Goal: Transaction & Acquisition: Purchase product/service

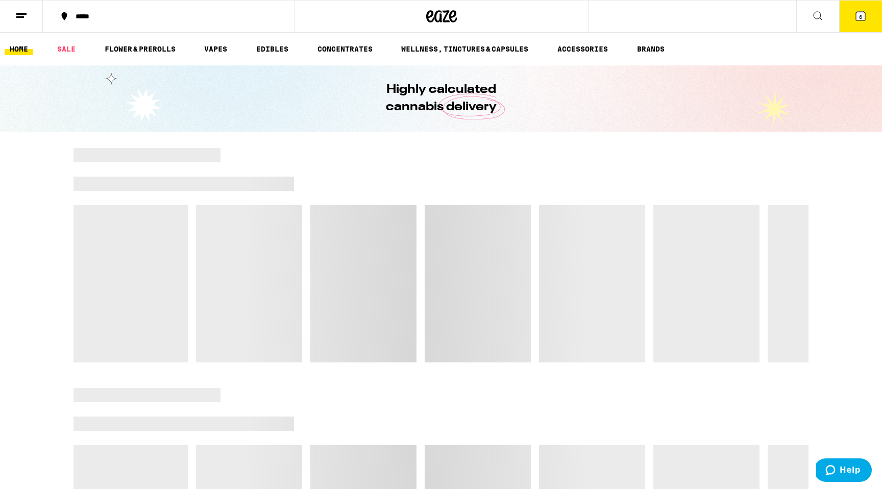
click at [820, 17] on icon at bounding box center [818, 16] width 8 height 8
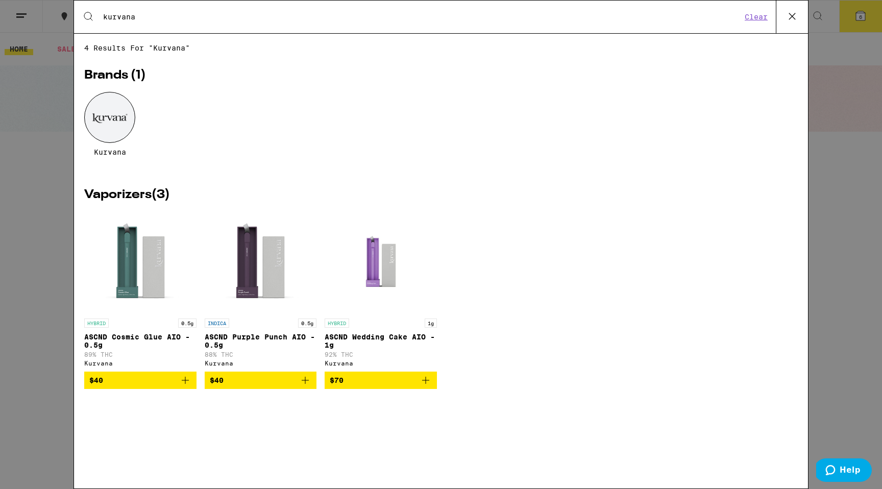
type input "kurvana"
click at [795, 8] on button at bounding box center [792, 17] width 32 height 33
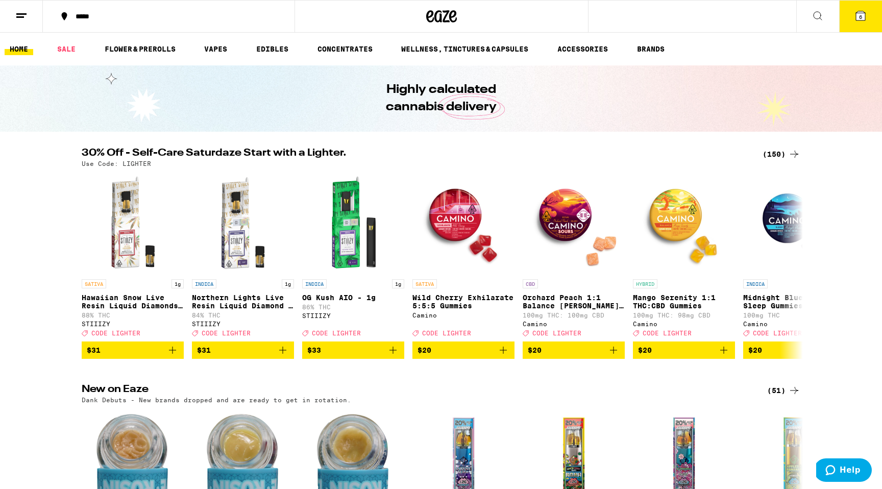
click at [849, 15] on button "6" at bounding box center [860, 17] width 43 height 32
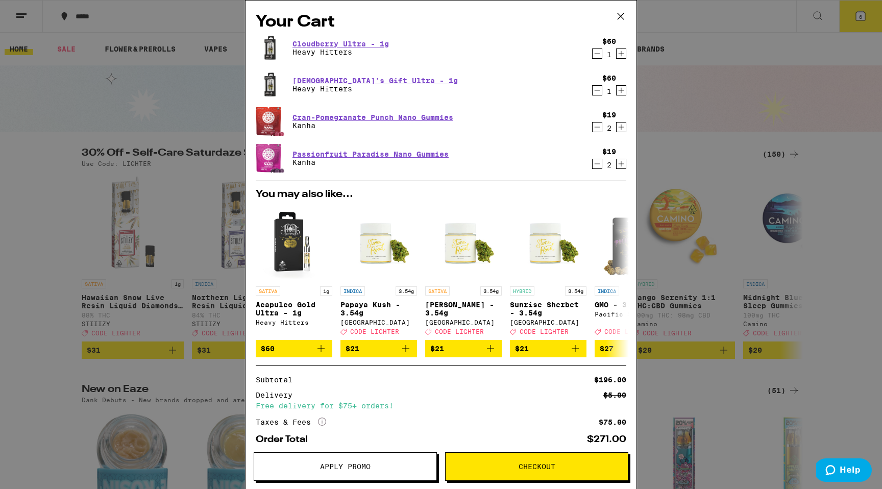
scroll to position [55, 0]
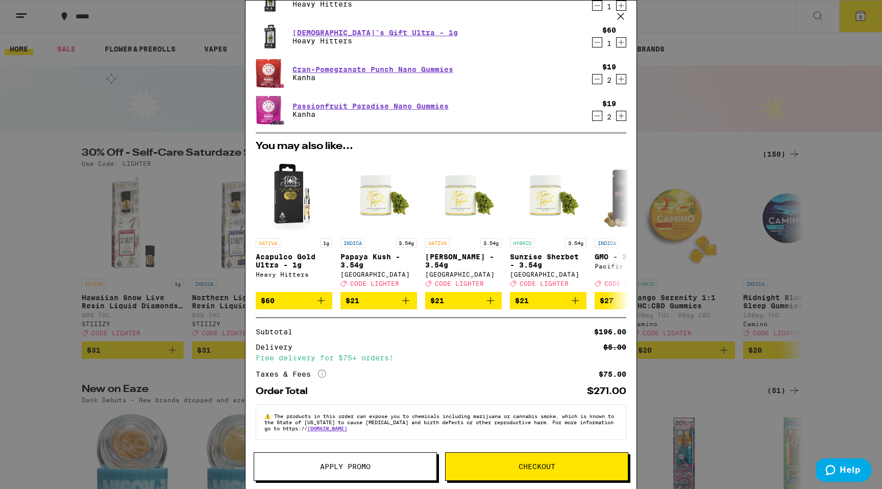
click at [85, 242] on div "Your Cart Cloudberry Ultra - 1g Heavy Hitters $60 1 [DEMOGRAPHIC_DATA]'s Gift U…" at bounding box center [441, 244] width 882 height 489
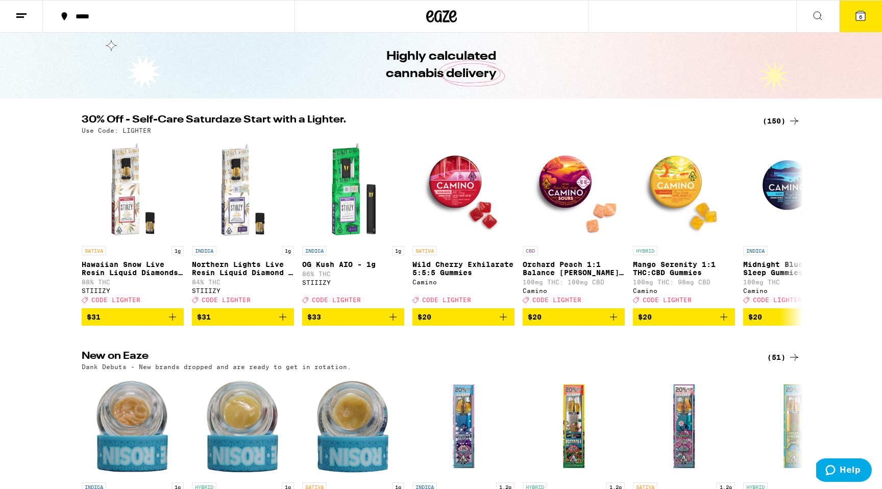
scroll to position [31, 0]
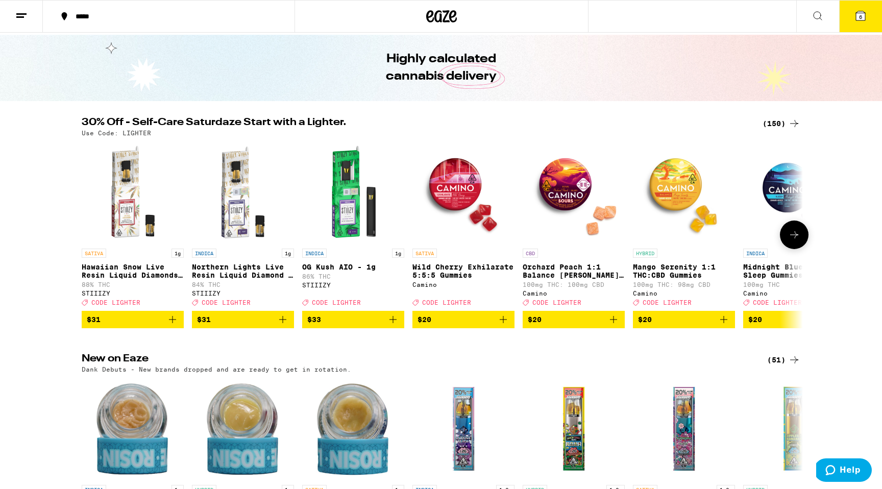
click at [798, 241] on button at bounding box center [794, 234] width 29 height 29
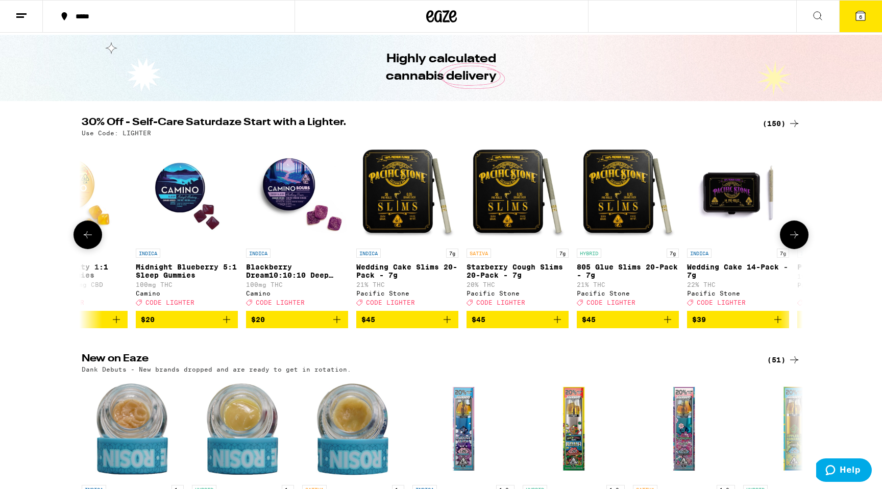
click at [798, 241] on icon at bounding box center [794, 235] width 12 height 12
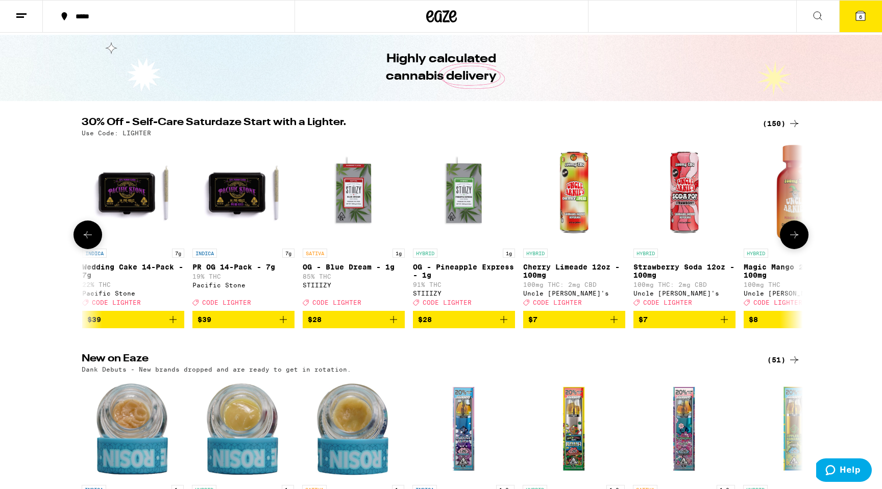
scroll to position [0, 1215]
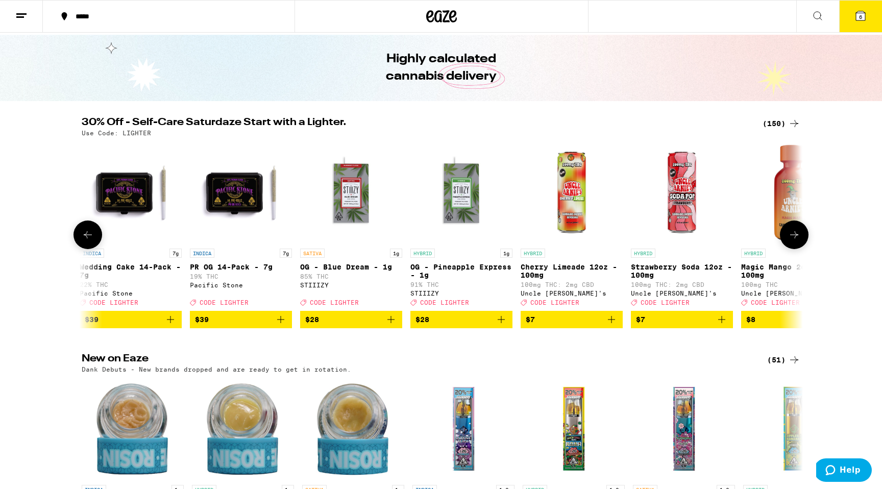
click at [798, 241] on icon at bounding box center [794, 235] width 12 height 12
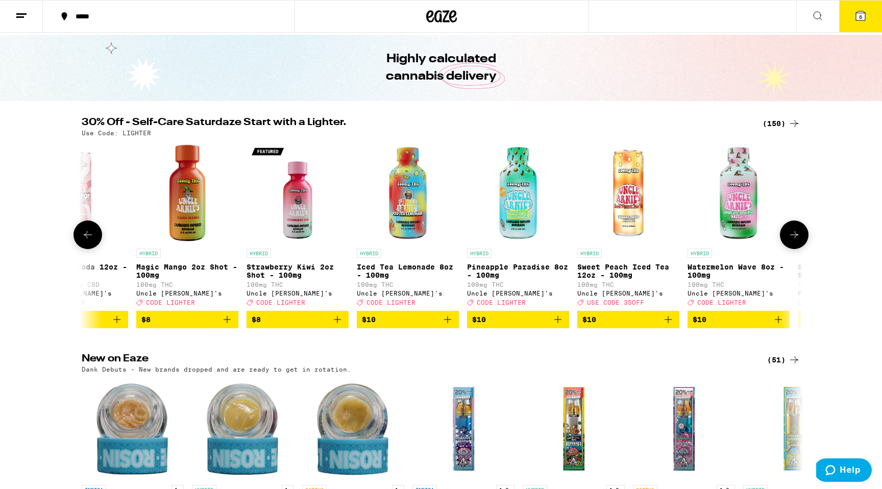
scroll to position [0, 1822]
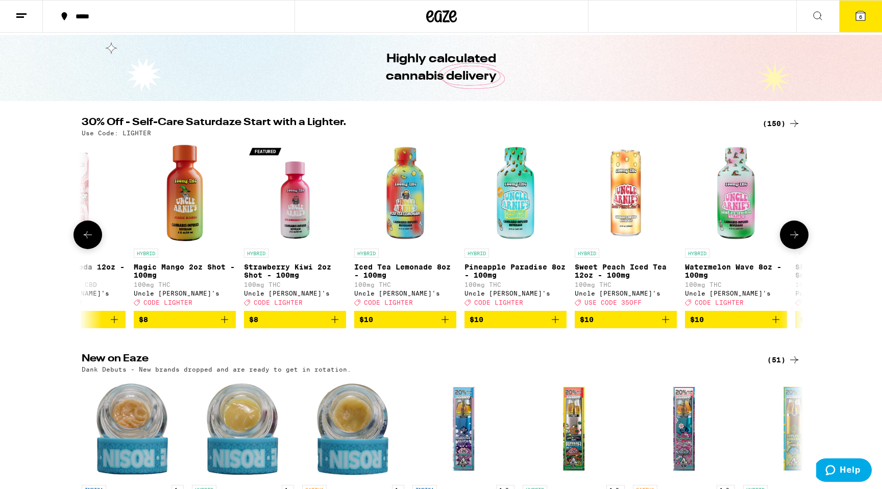
click at [798, 241] on icon at bounding box center [794, 235] width 12 height 12
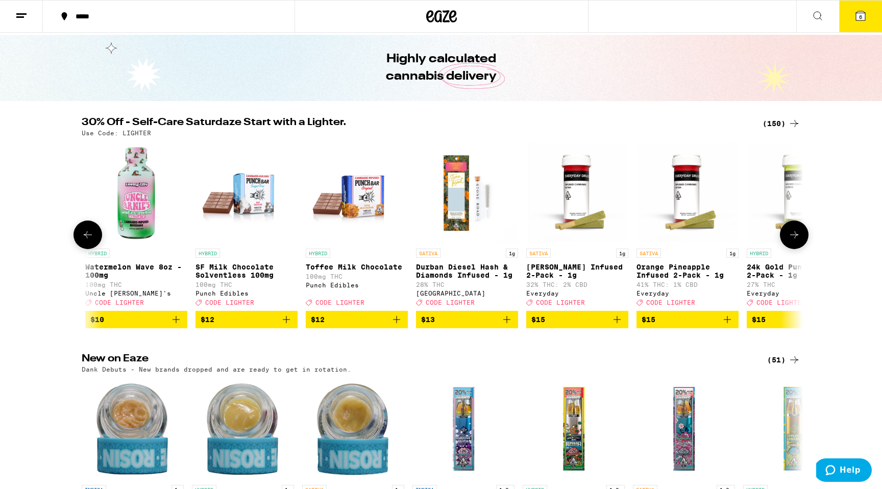
scroll to position [0, 2429]
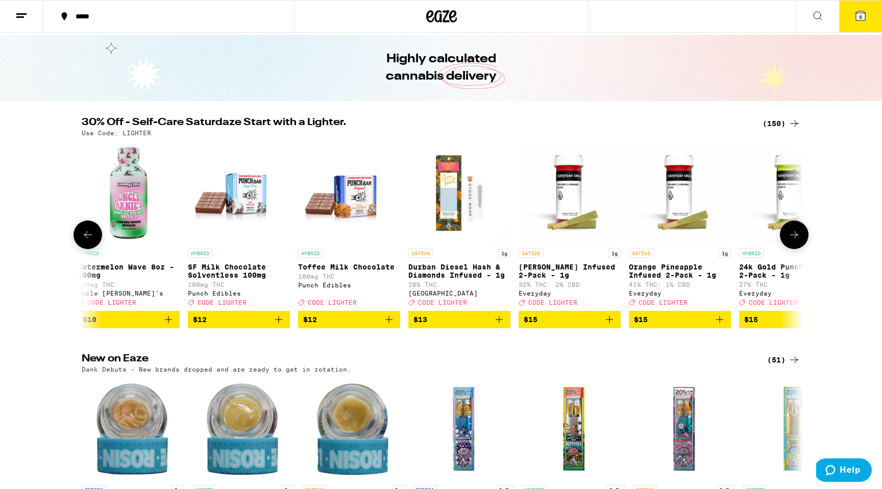
click at [798, 241] on icon at bounding box center [794, 235] width 12 height 12
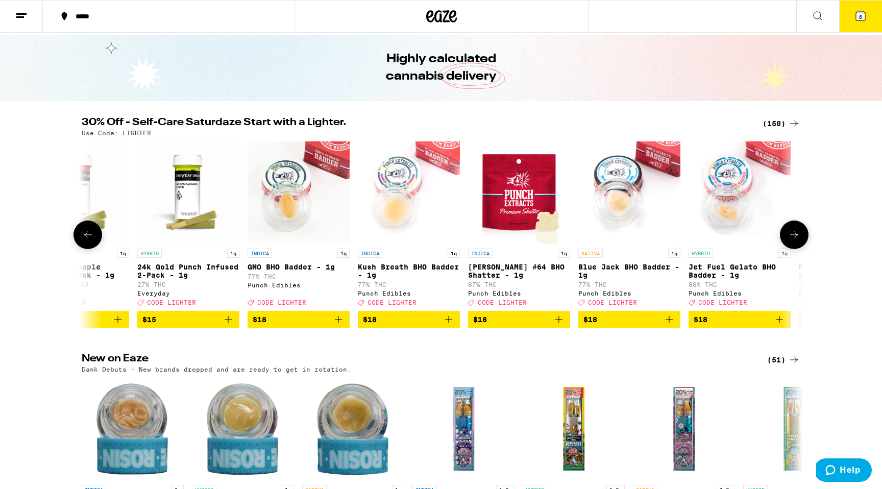
scroll to position [0, 3037]
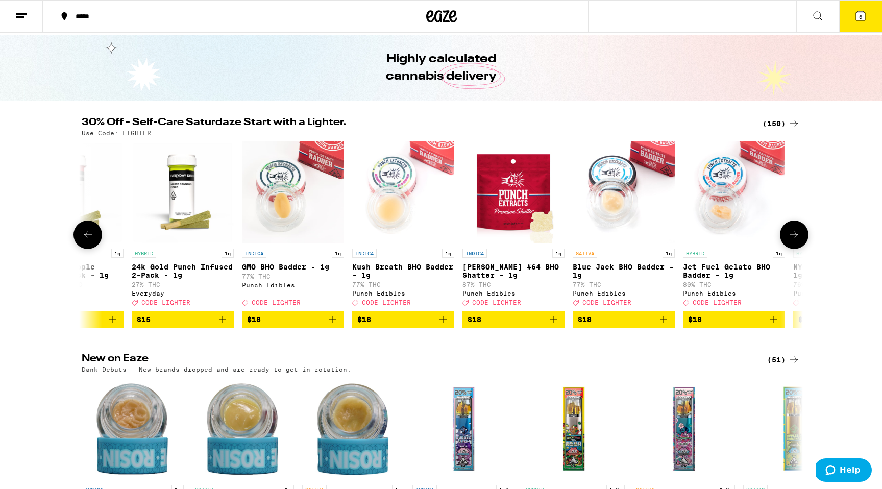
click at [798, 241] on icon at bounding box center [794, 235] width 12 height 12
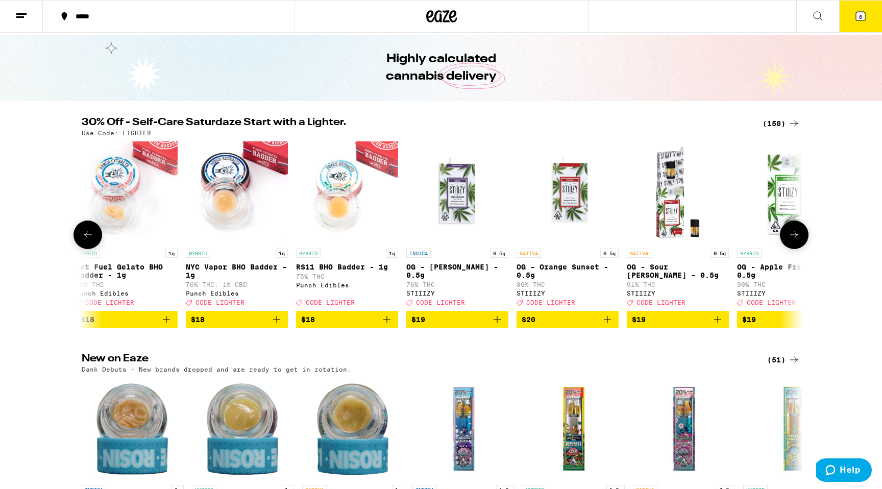
click at [798, 241] on icon at bounding box center [794, 235] width 12 height 12
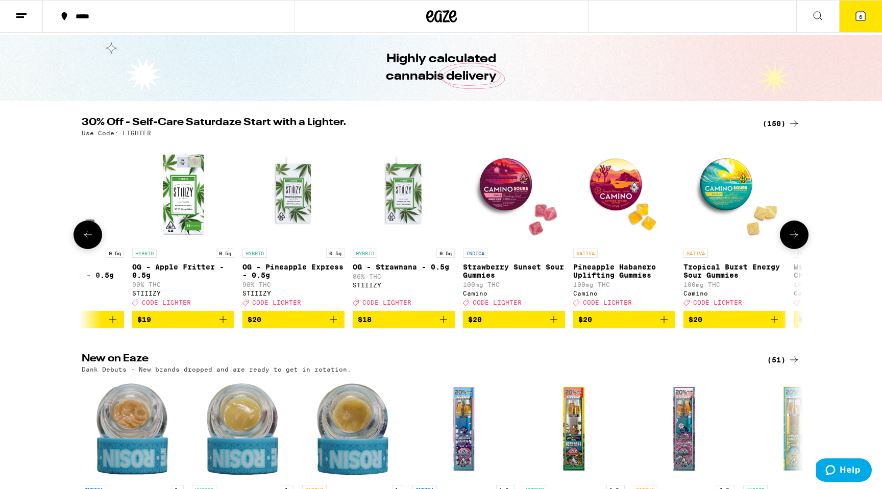
scroll to position [0, 4252]
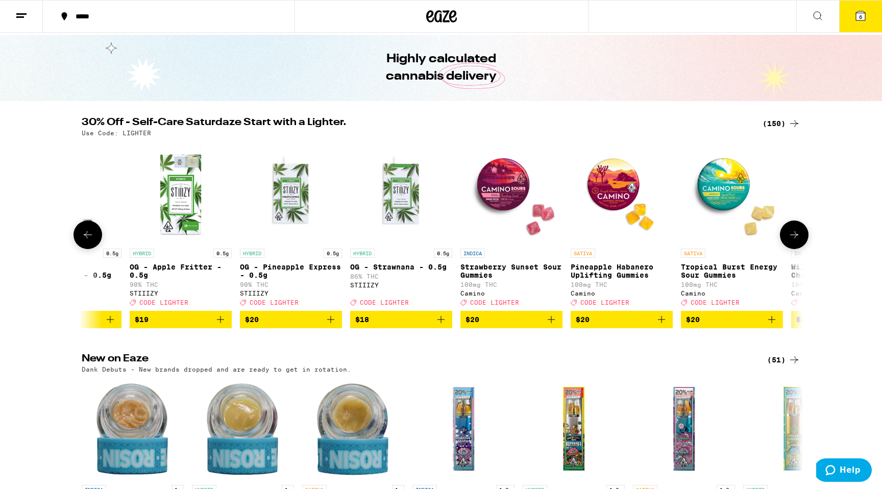
click at [798, 241] on icon at bounding box center [794, 235] width 12 height 12
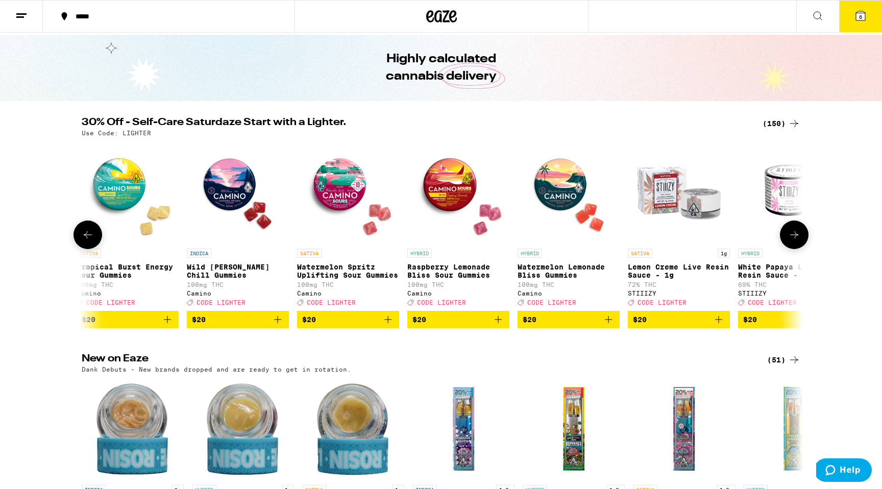
click at [798, 241] on icon at bounding box center [794, 235] width 12 height 12
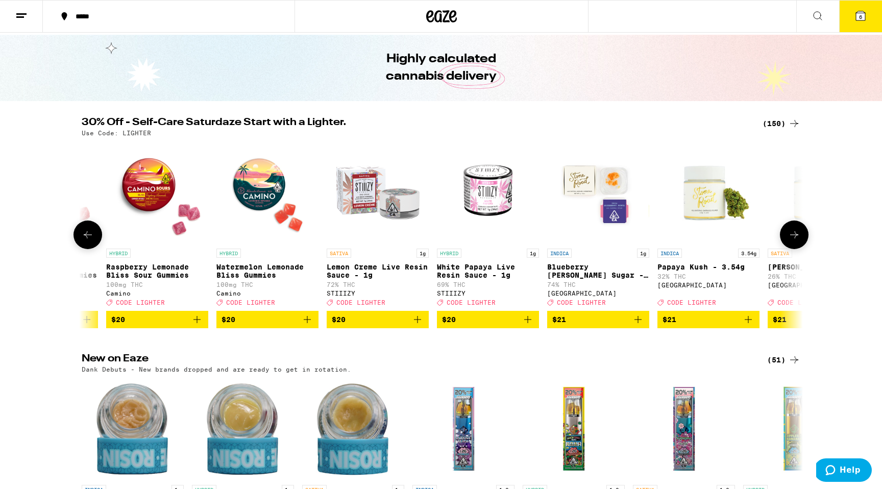
click at [798, 241] on icon at bounding box center [794, 235] width 12 height 12
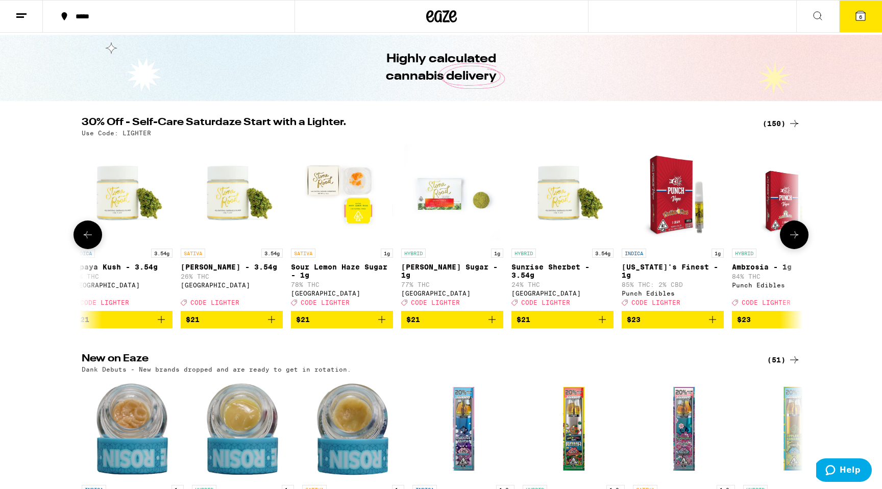
scroll to position [0, 5782]
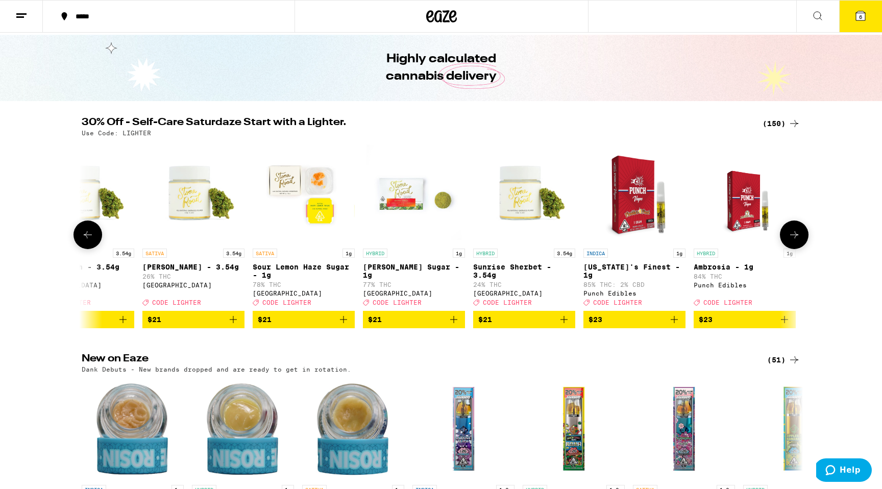
click at [798, 241] on icon at bounding box center [794, 235] width 12 height 12
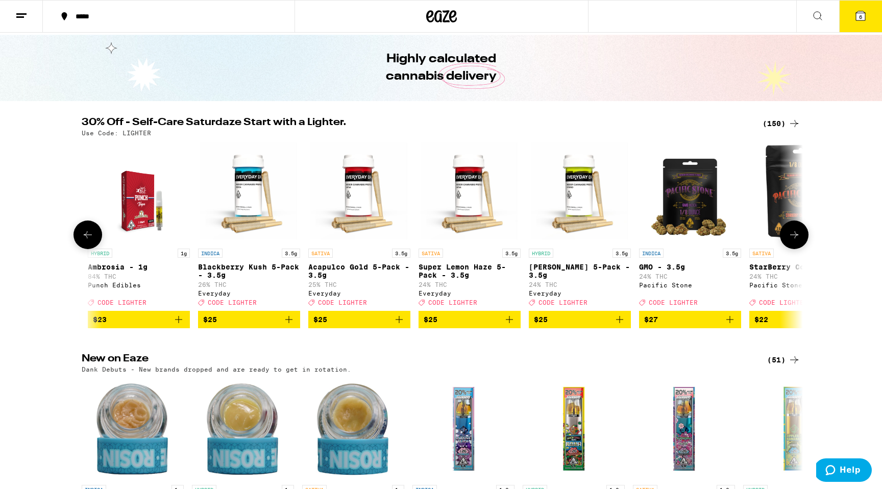
scroll to position [0, 6390]
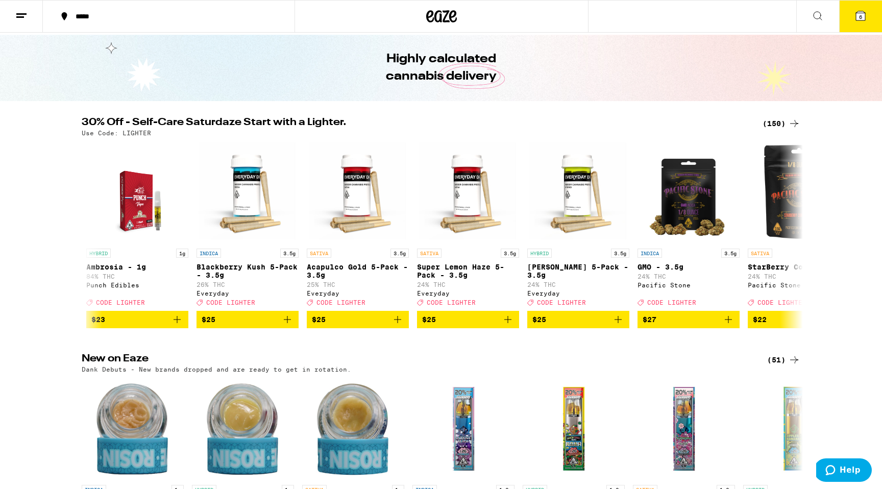
click at [847, 16] on button "6" at bounding box center [860, 17] width 43 height 32
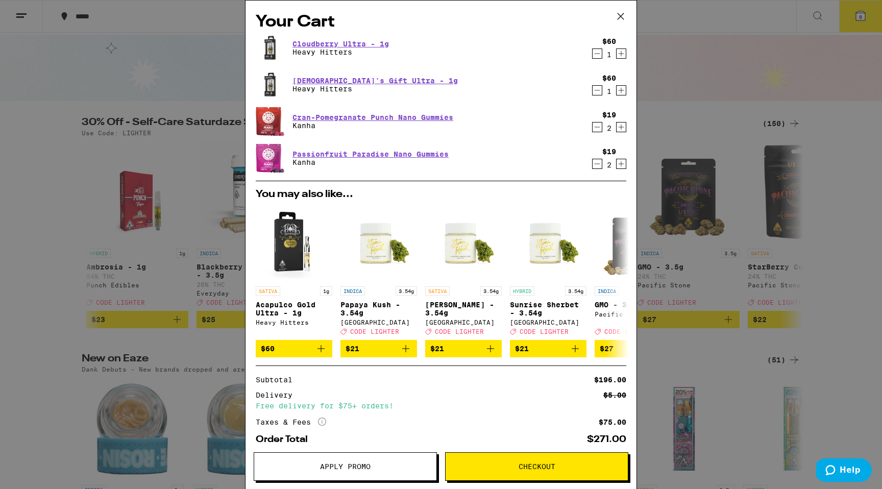
click at [527, 463] on span "Checkout" at bounding box center [537, 466] width 37 height 7
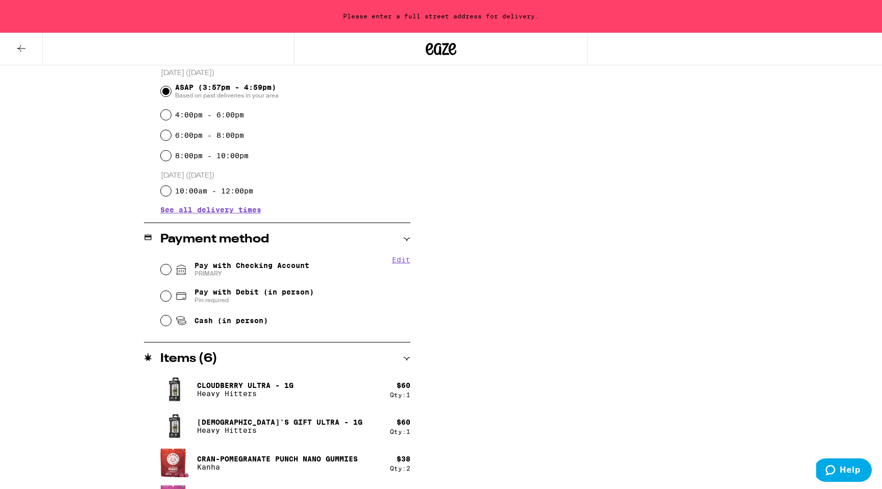
scroll to position [316, 0]
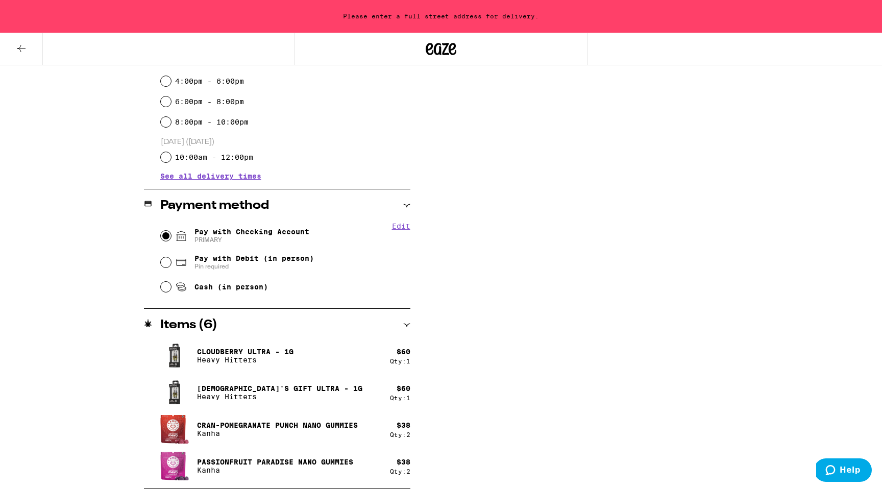
click at [165, 239] on input "Pay with Checking Account PRIMARY" at bounding box center [166, 236] width 10 height 10
radio input "true"
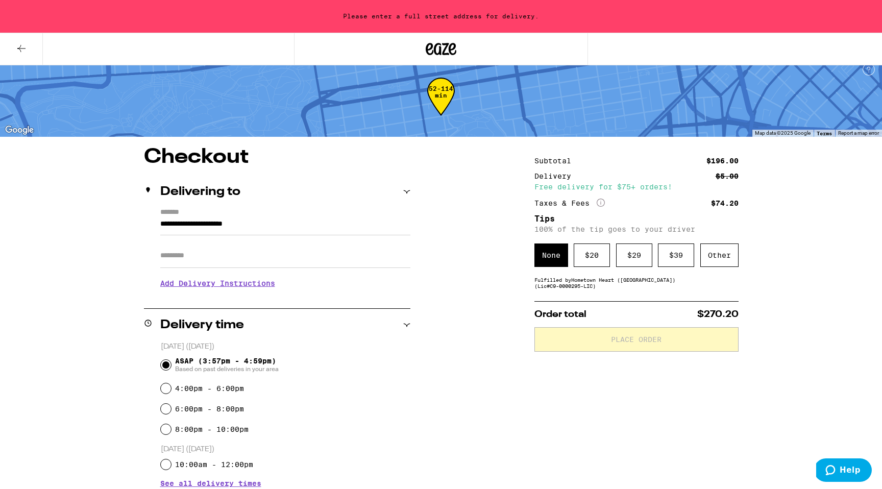
scroll to position [0, 0]
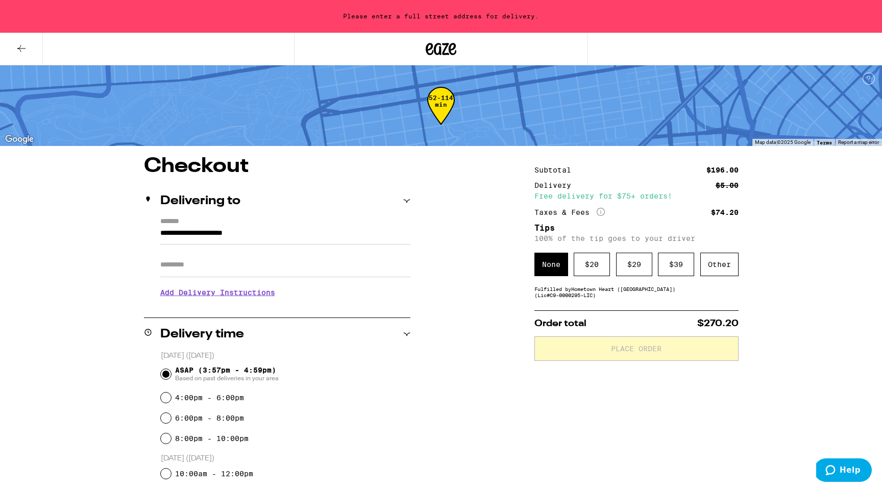
click at [224, 233] on input "**********" at bounding box center [285, 235] width 250 height 17
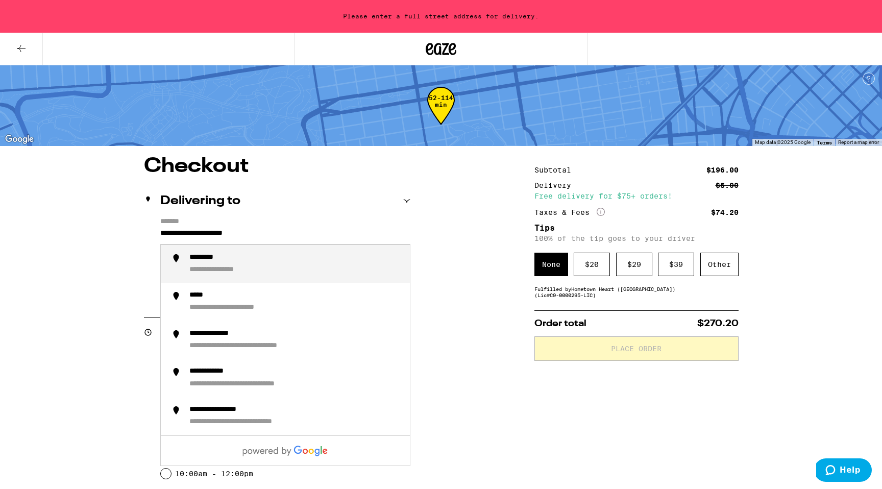
click at [224, 233] on input "**********" at bounding box center [285, 235] width 250 height 17
click at [271, 260] on div "**********" at bounding box center [295, 264] width 212 height 22
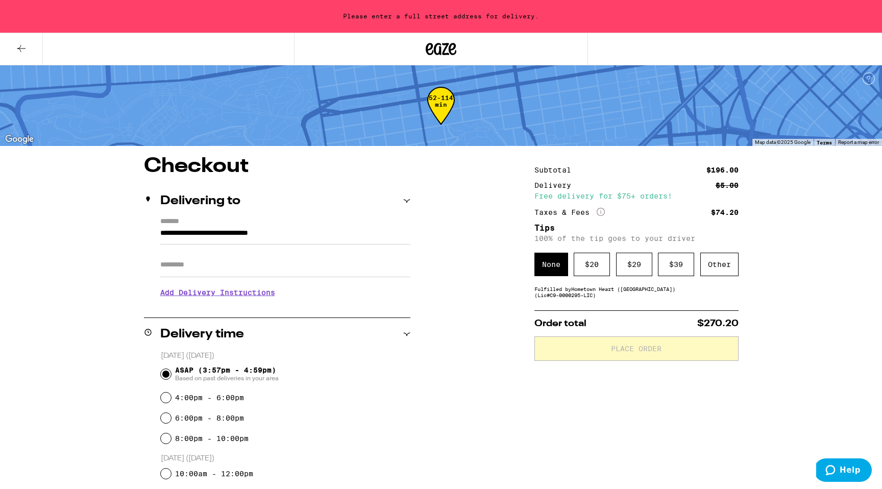
type input "**********"
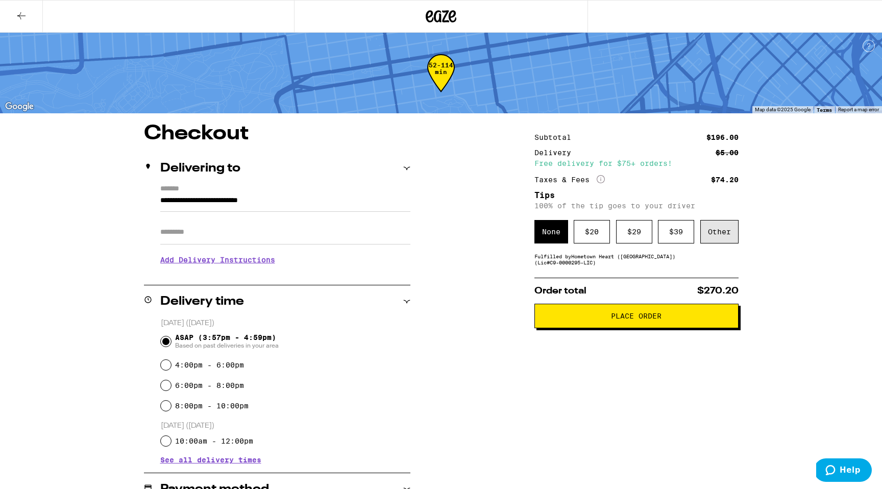
click at [703, 236] on div "Other" at bounding box center [719, 231] width 38 height 23
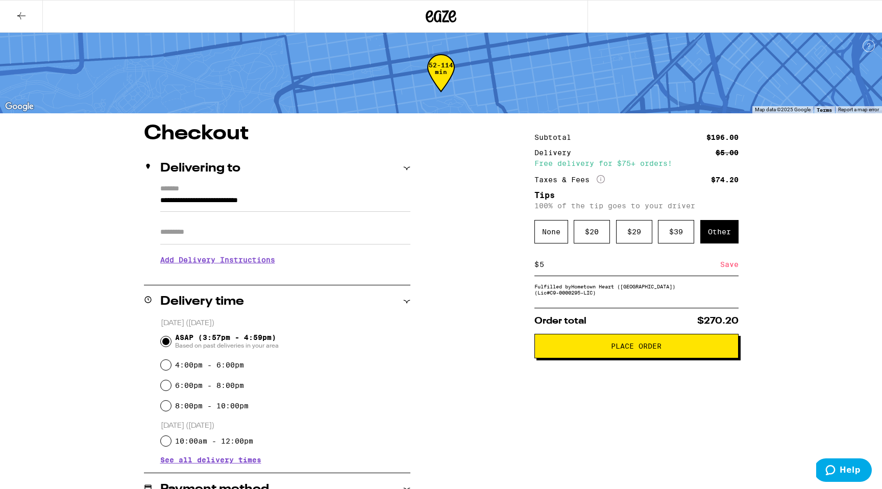
type input "5"
click at [435, 365] on div "**********" at bounding box center [440, 465] width 735 height 682
click at [724, 268] on div "Save" at bounding box center [729, 264] width 18 height 22
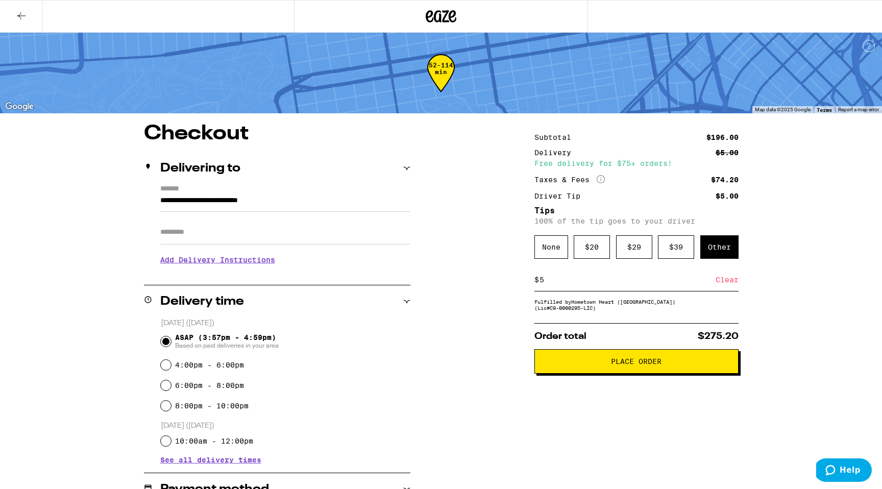
click at [635, 365] on span "Place Order" at bounding box center [636, 361] width 51 height 7
click at [600, 178] on icon "More Info" at bounding box center [601, 179] width 8 height 8
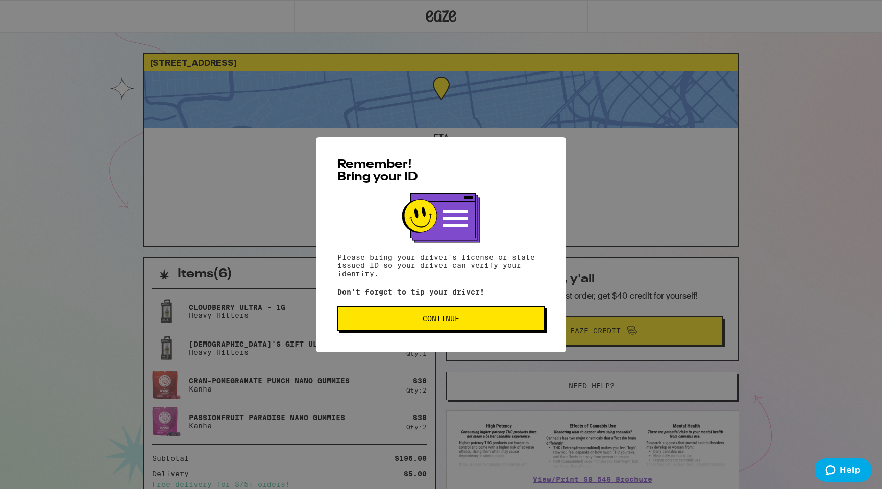
click at [401, 328] on button "Continue" at bounding box center [440, 318] width 207 height 24
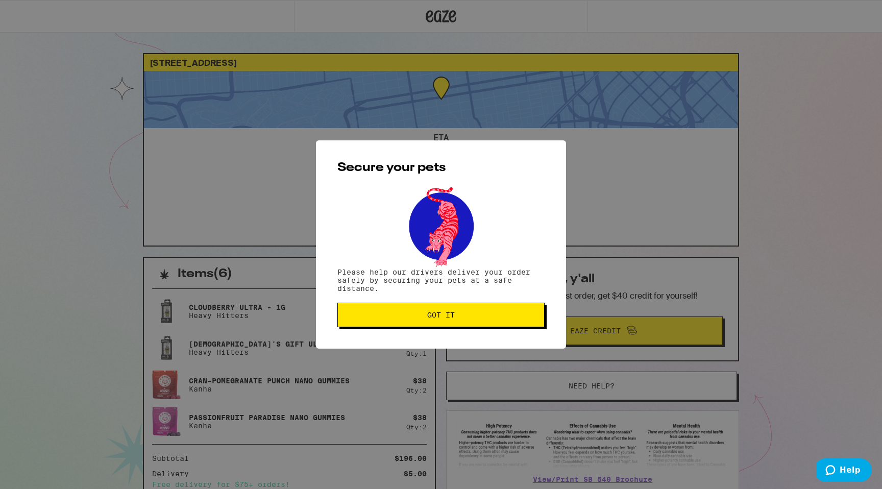
click at [405, 317] on span "Got it" at bounding box center [441, 314] width 190 height 7
